Goal: Information Seeking & Learning: Learn about a topic

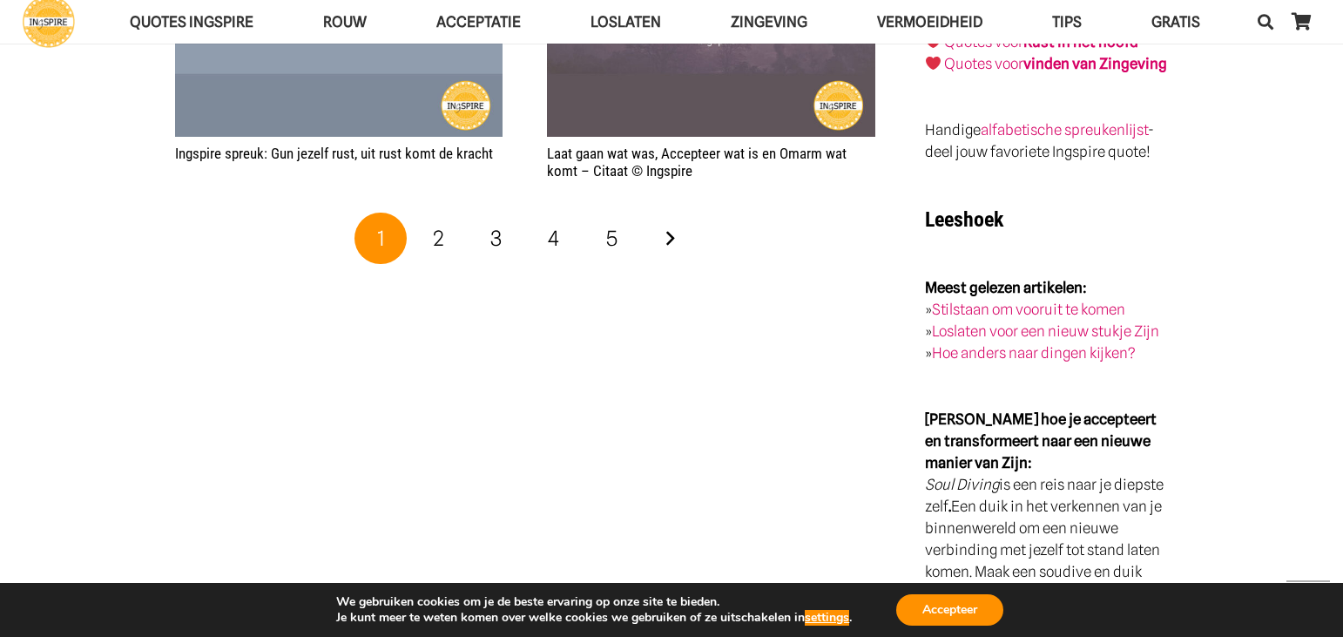
scroll to position [2787, 0]
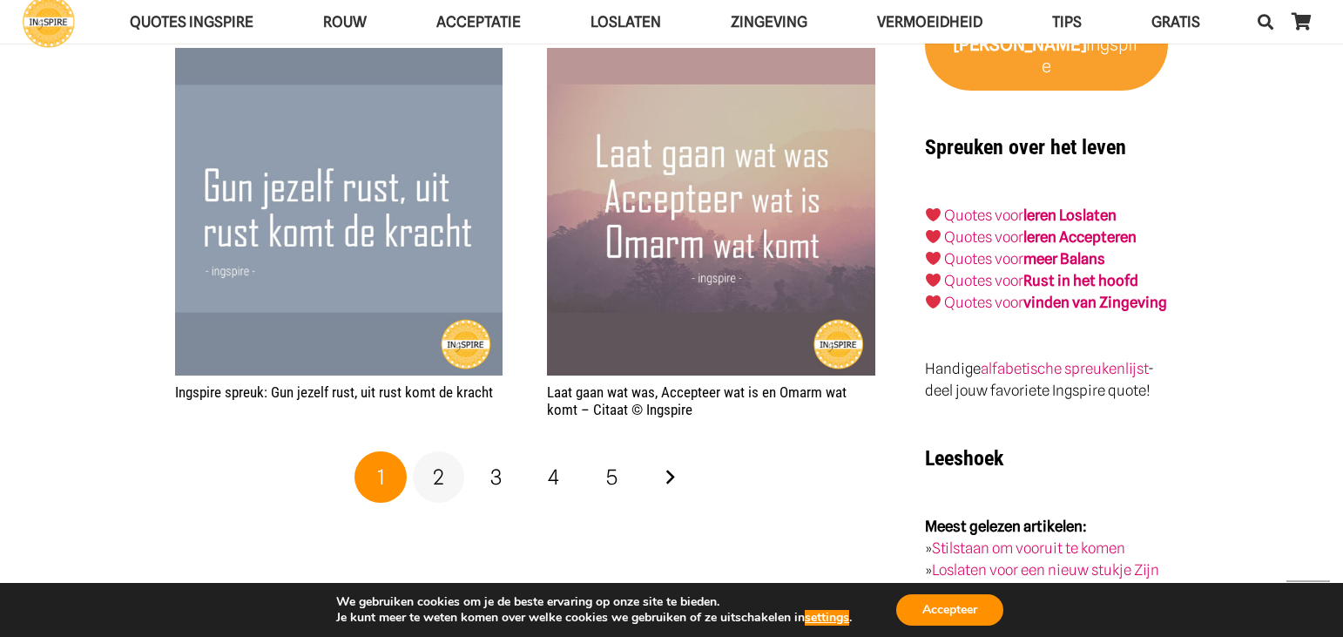
click at [442, 464] on span "2" at bounding box center [438, 476] width 11 height 25
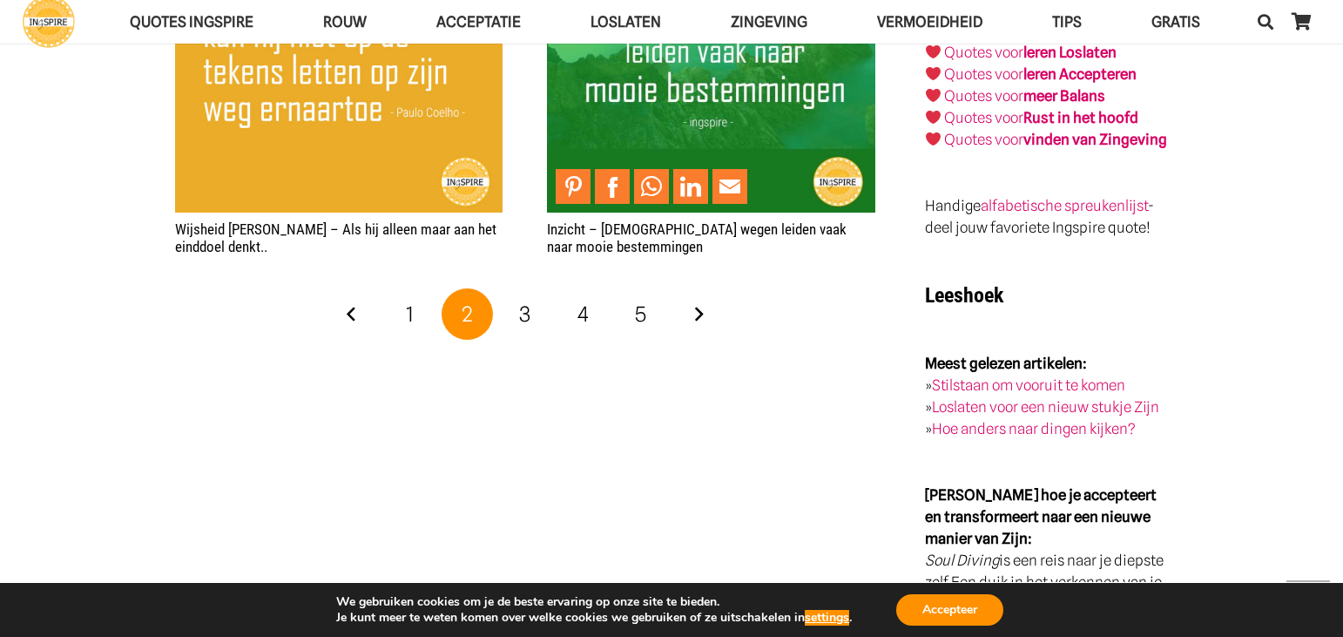
scroll to position [2961, 0]
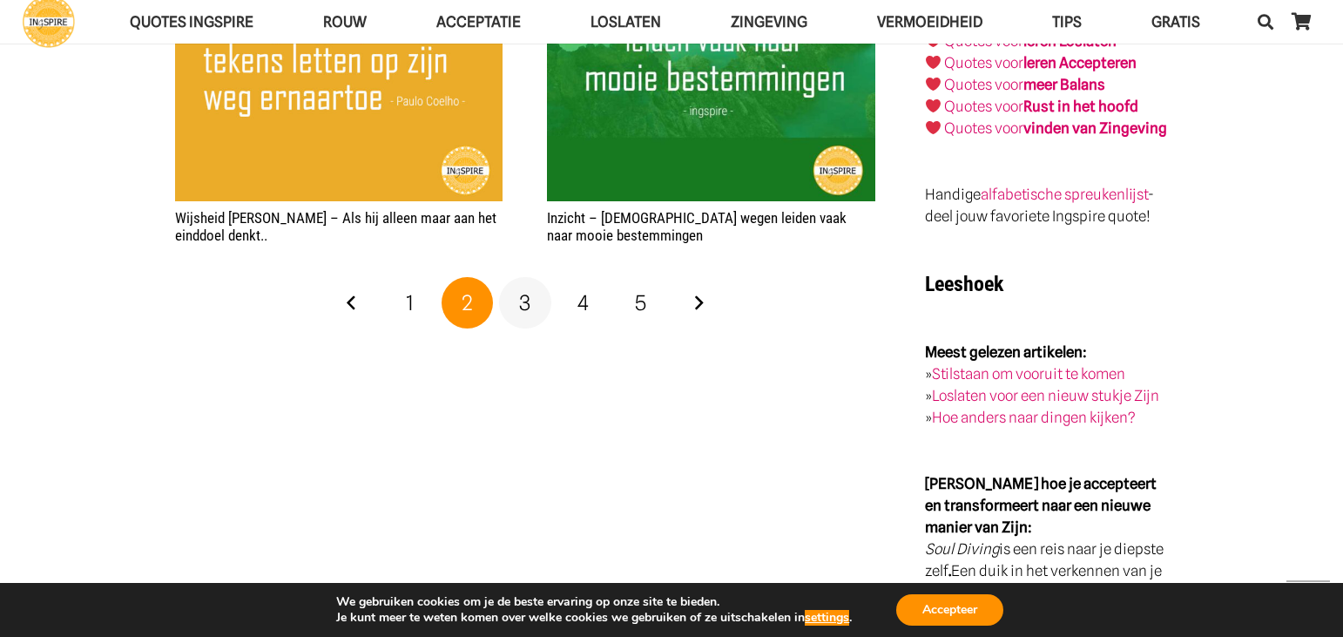
click at [530, 296] on link "3" at bounding box center [525, 303] width 52 height 52
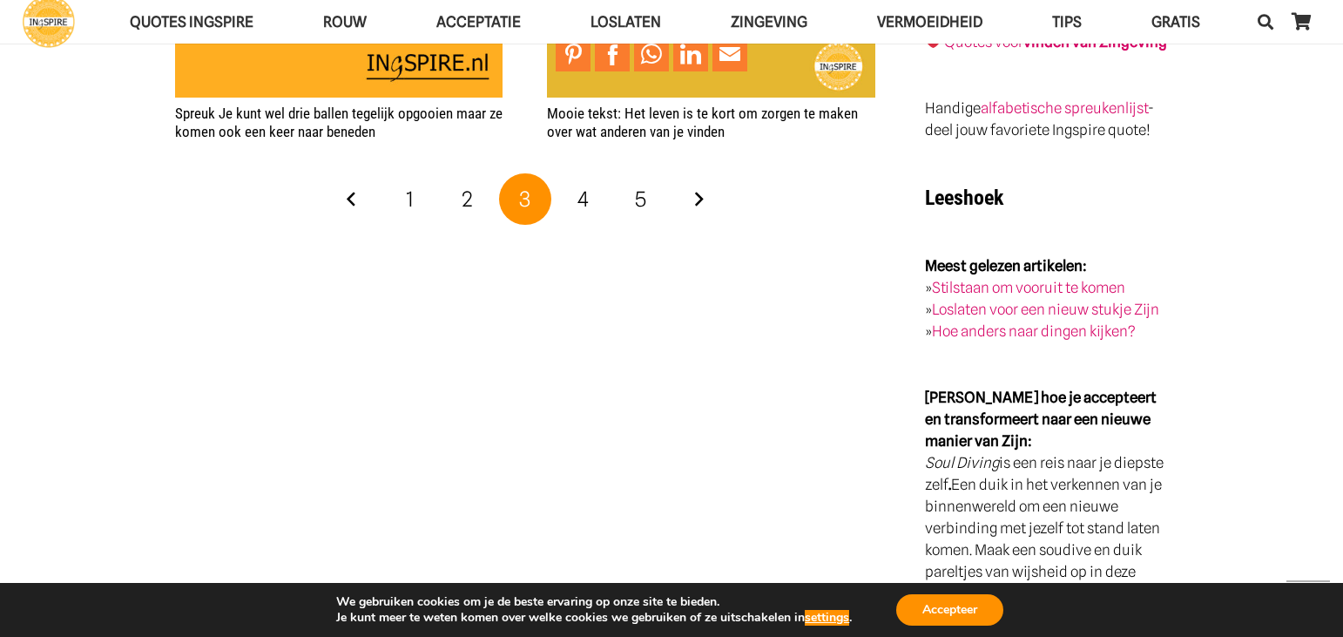
scroll to position [3048, 0]
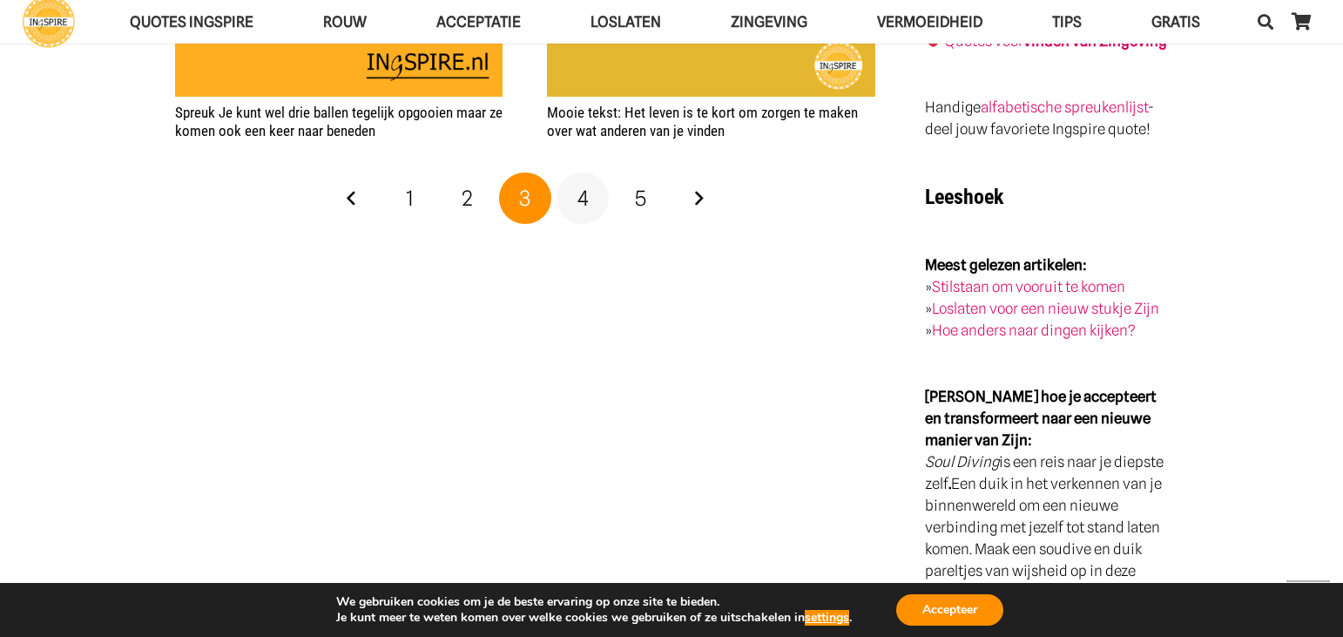
click at [578, 185] on span "4" at bounding box center [582, 197] width 11 height 25
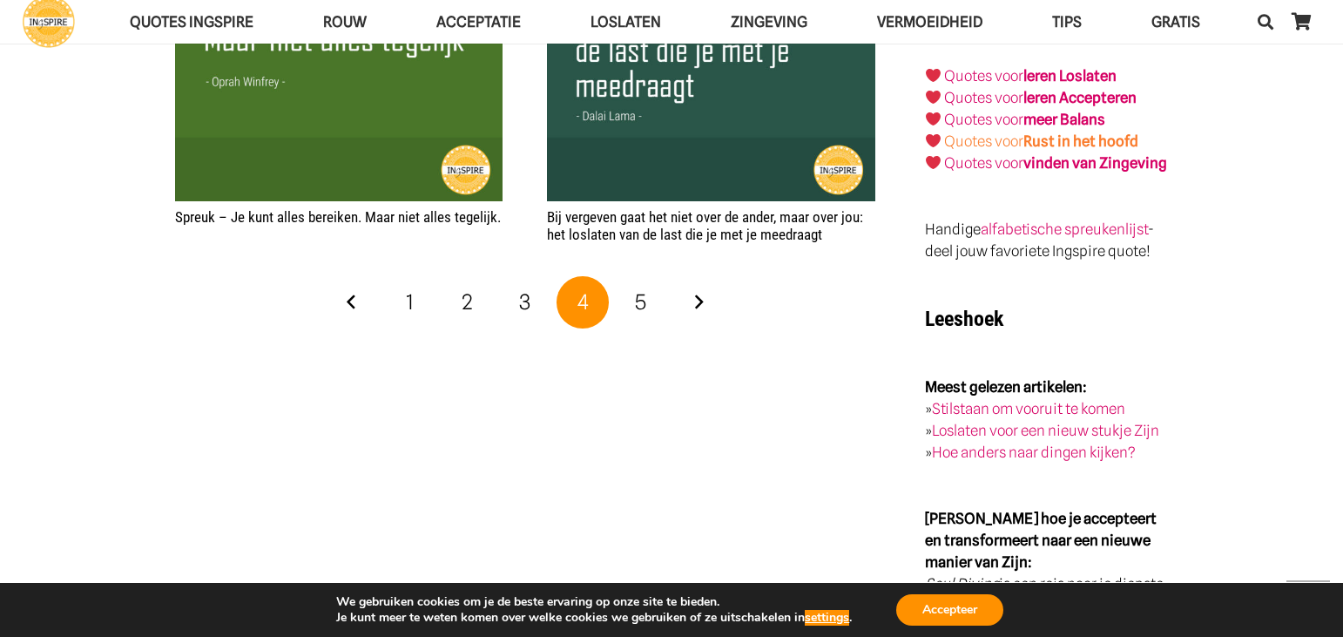
scroll to position [3048, 0]
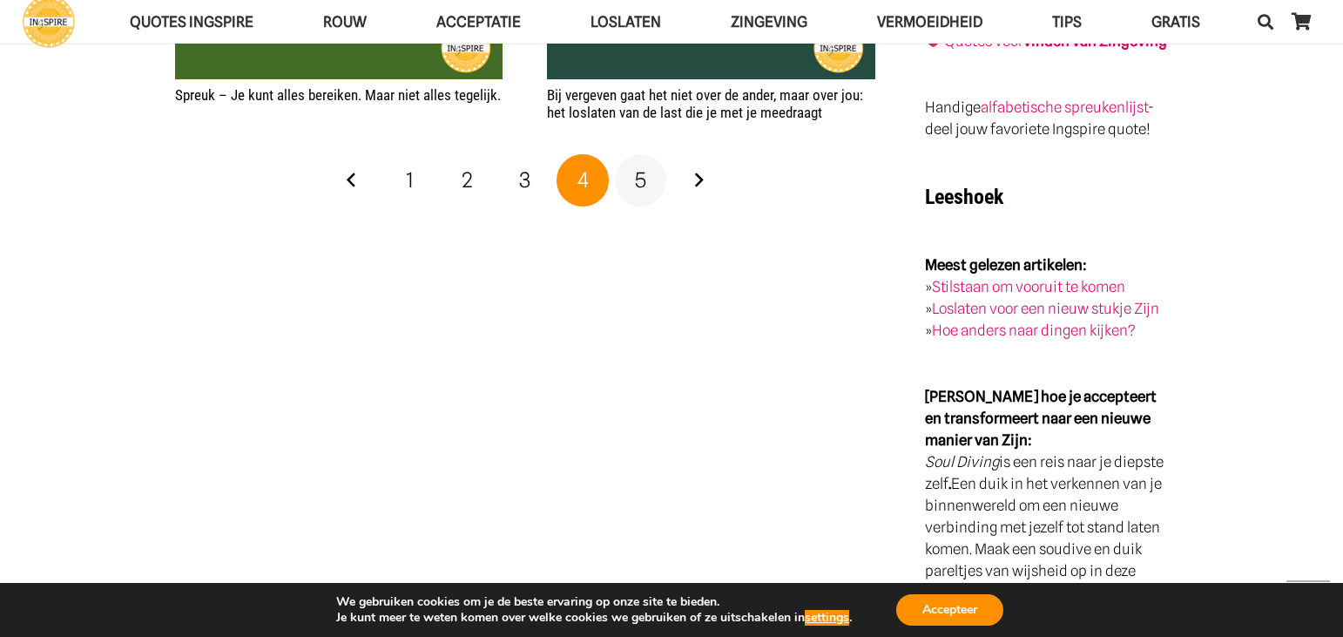
click at [644, 175] on span "5" at bounding box center [640, 179] width 11 height 25
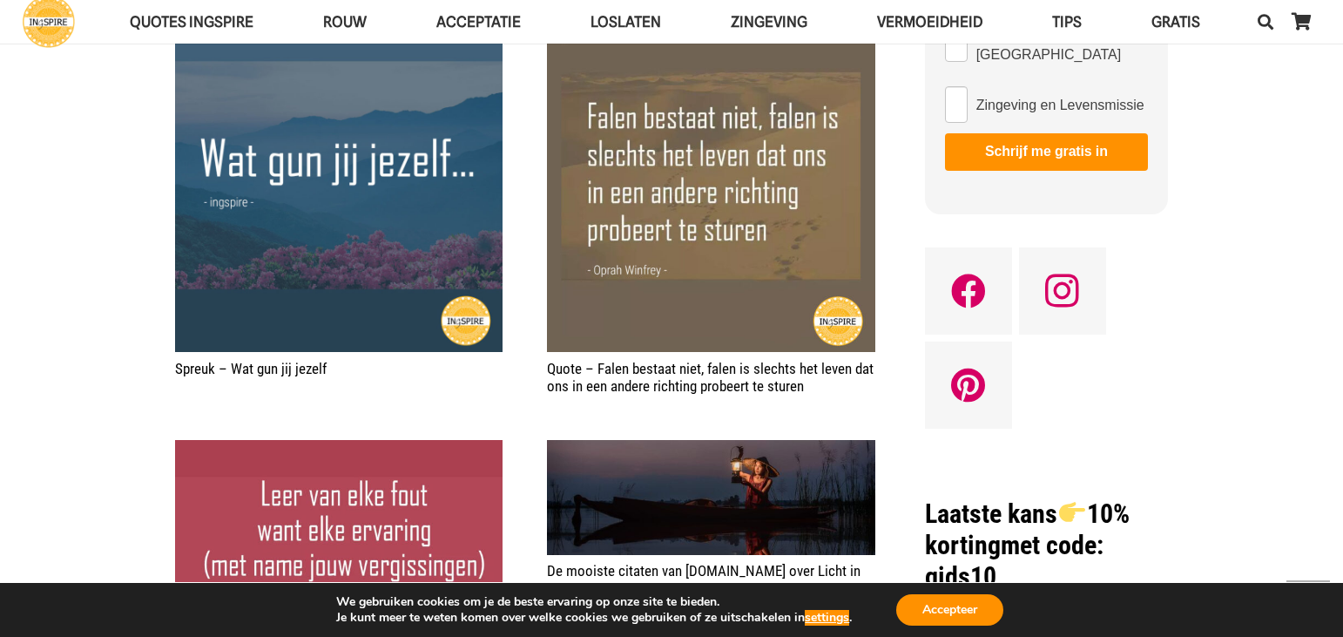
scroll to position [1045, 0]
